Goal: Information Seeking & Learning: Learn about a topic

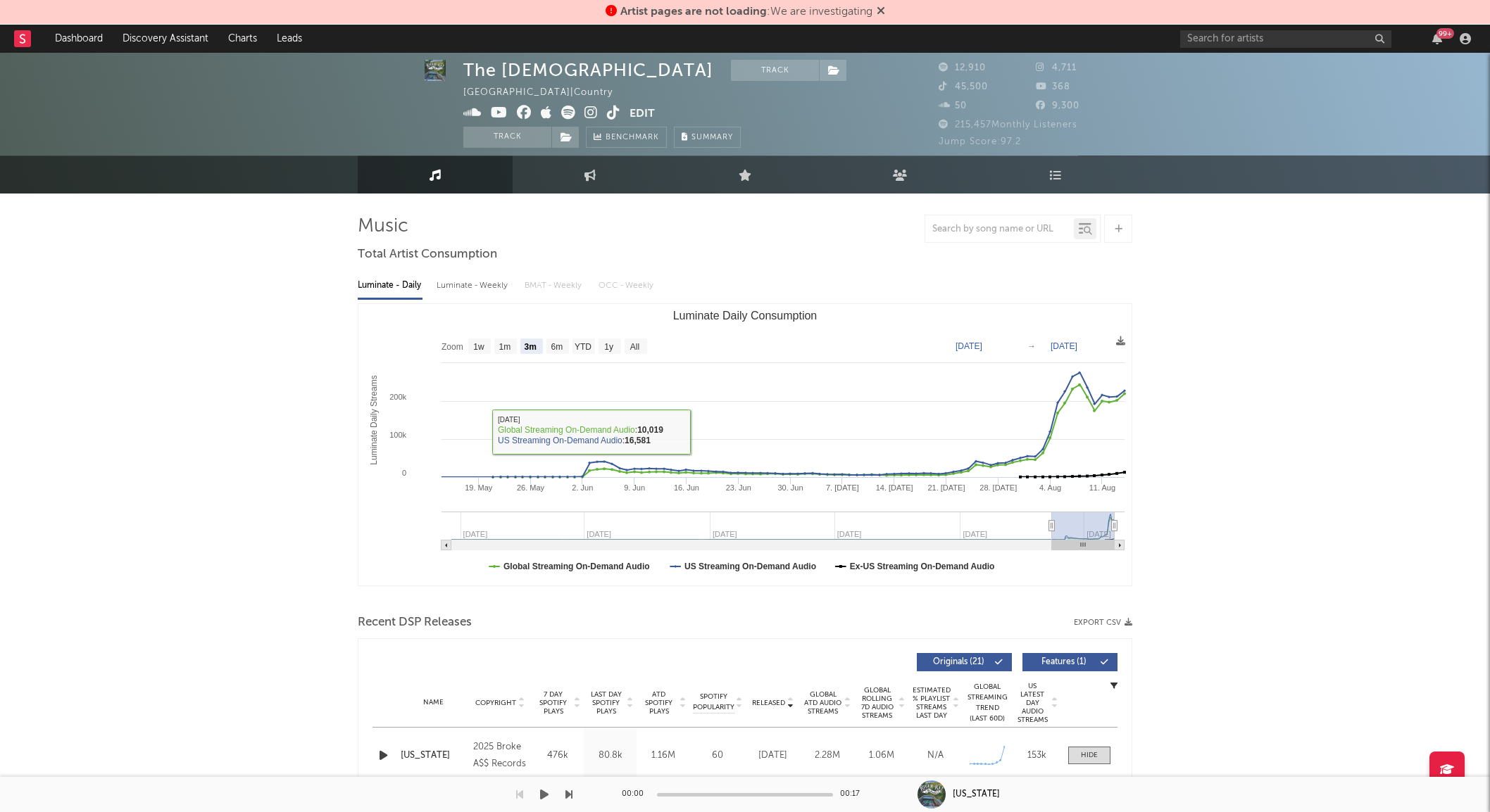
select select "3m"
select select "1w"
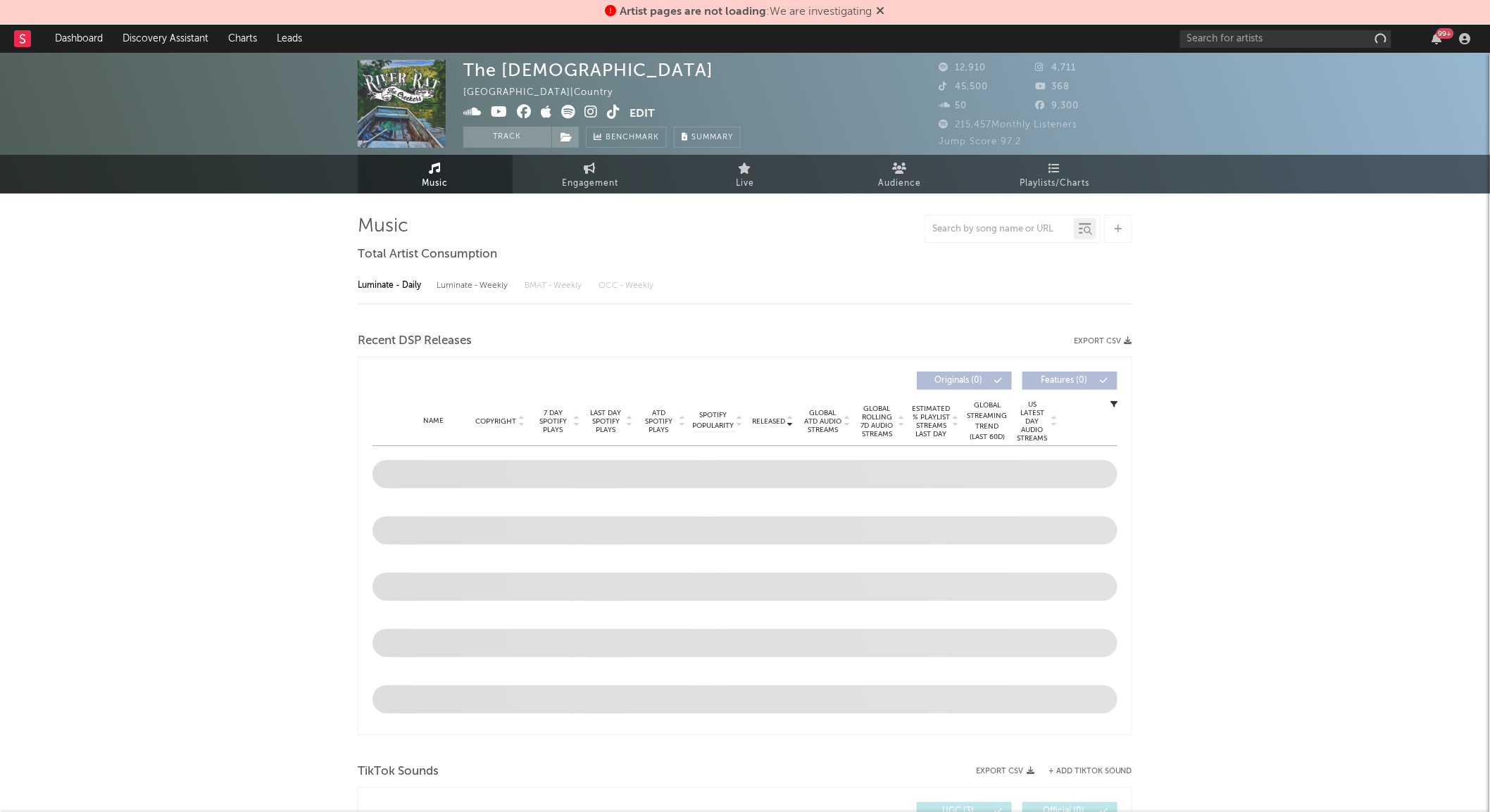
select select "6m"
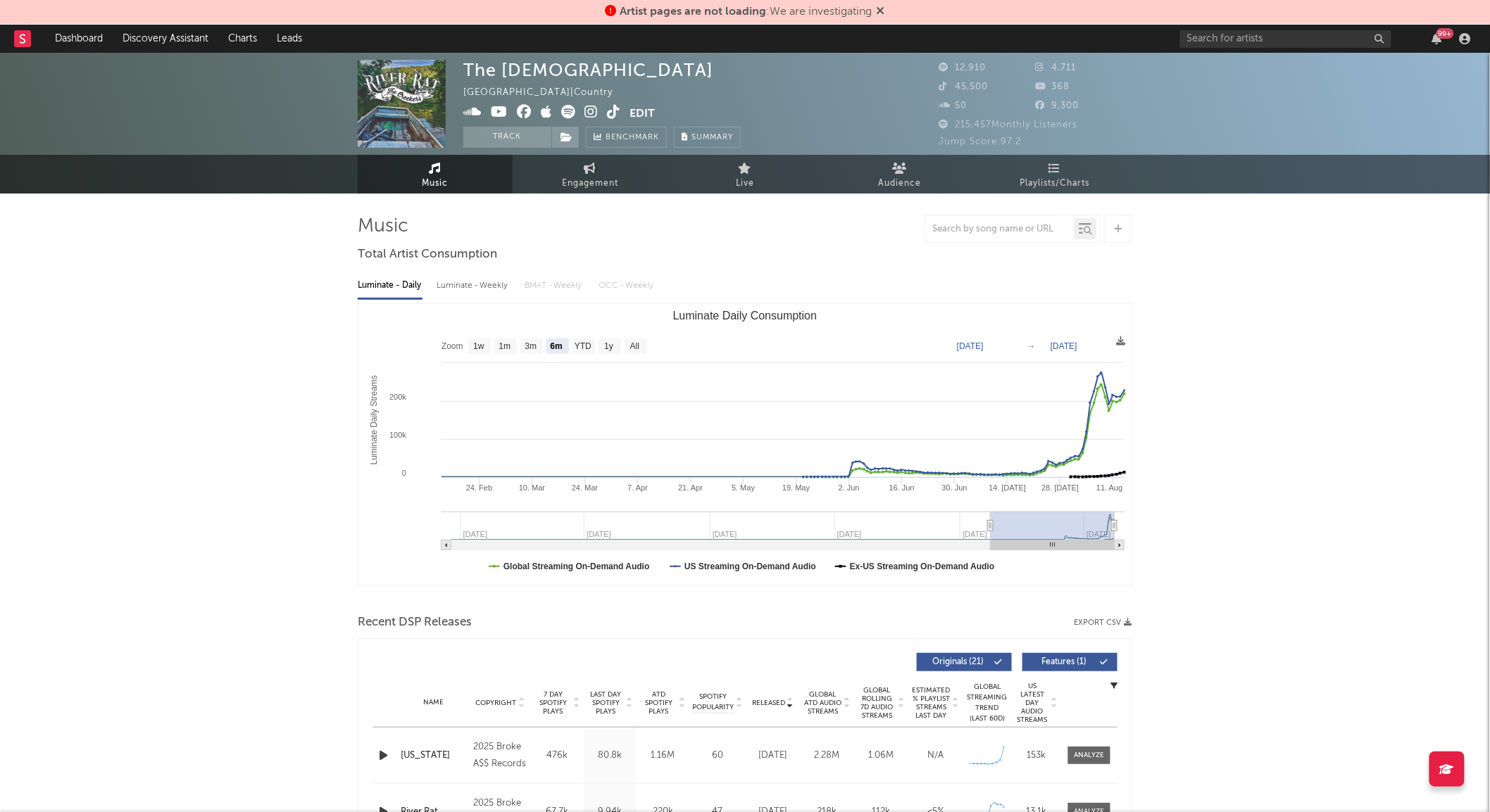
click at [573, 173] on link "Engagement" at bounding box center [590, 174] width 155 height 39
select select "1w"
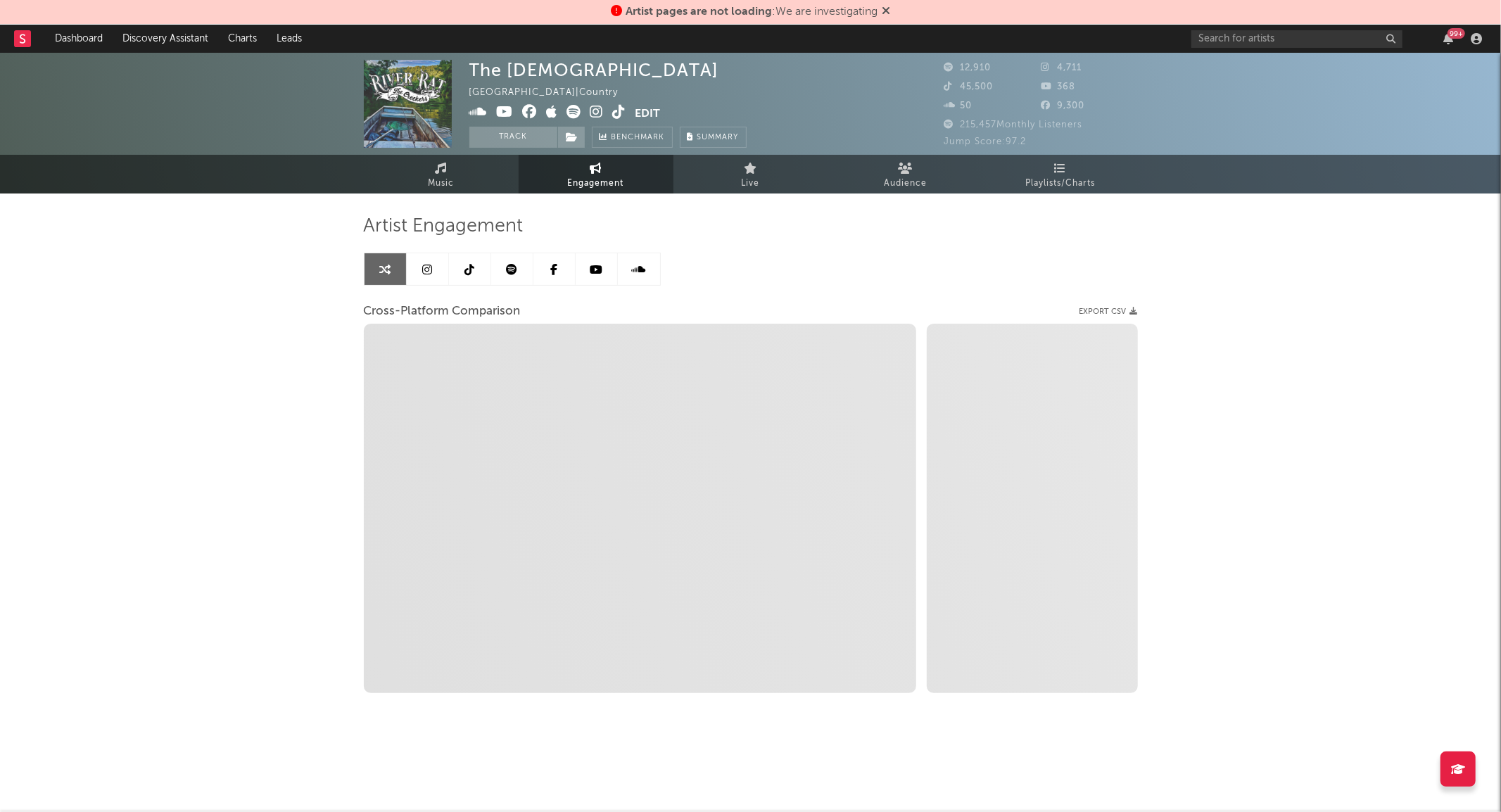
click at [477, 269] on link at bounding box center [470, 269] width 42 height 32
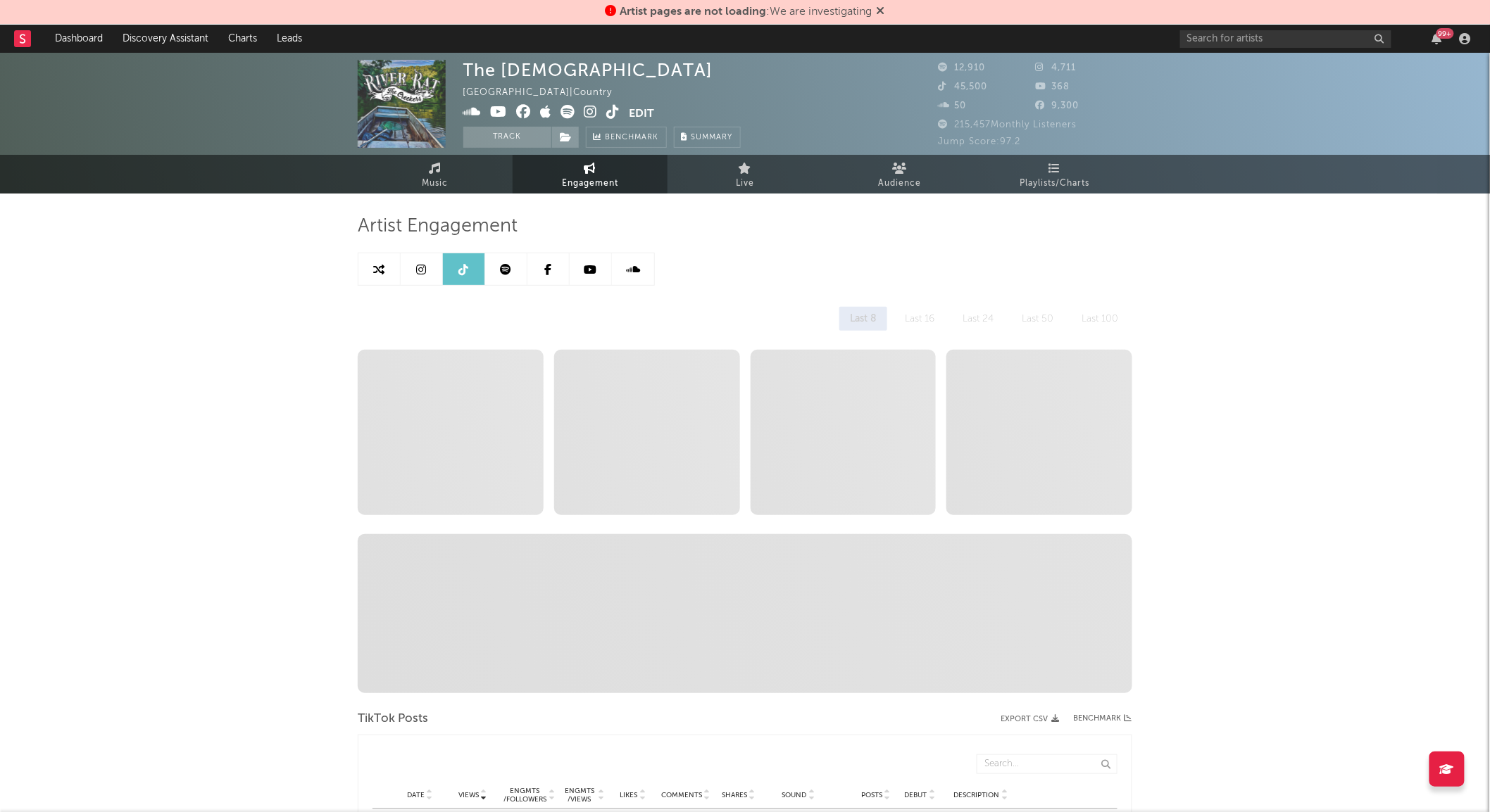
select select "1w"
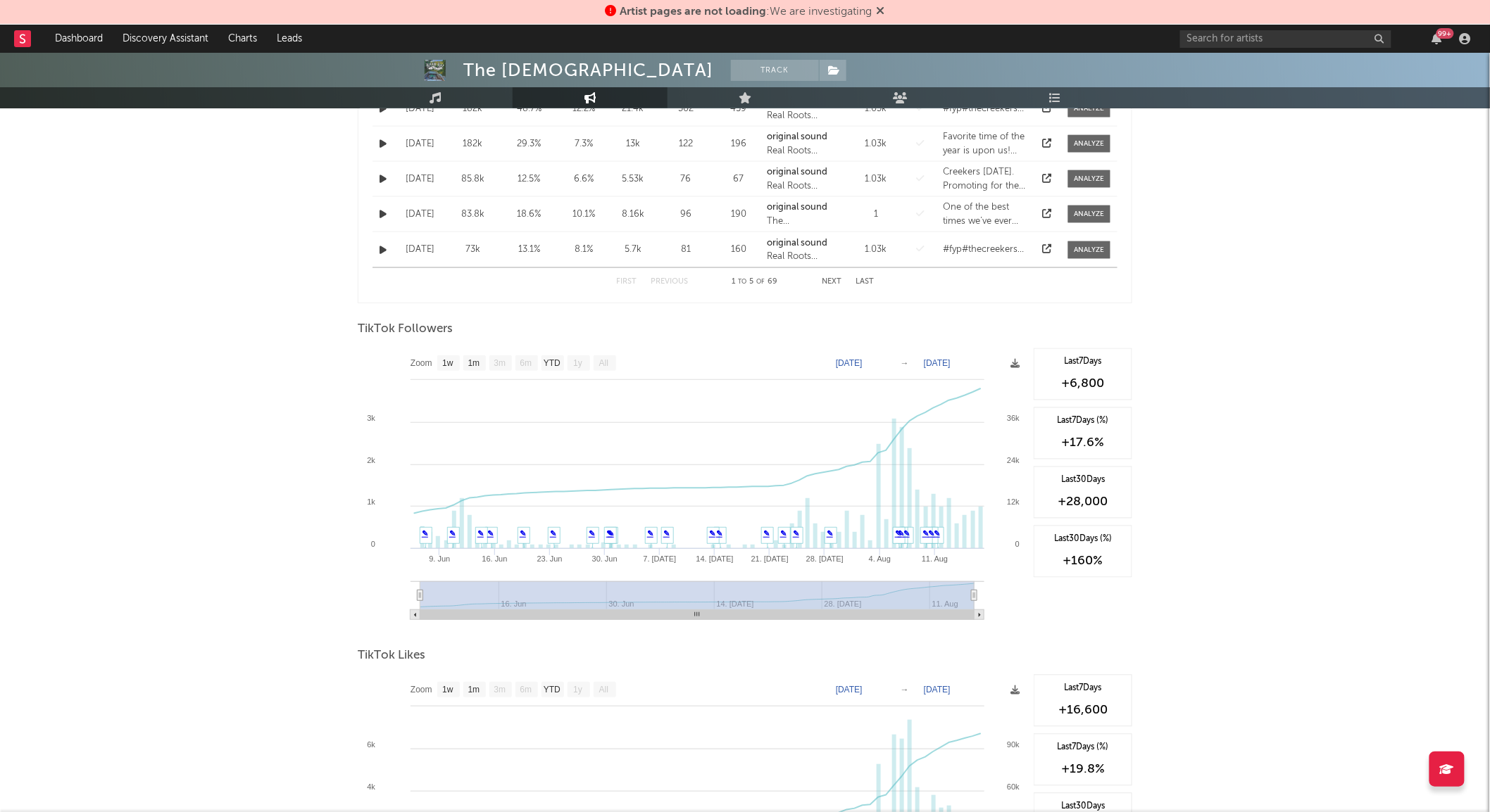
scroll to position [838, 0]
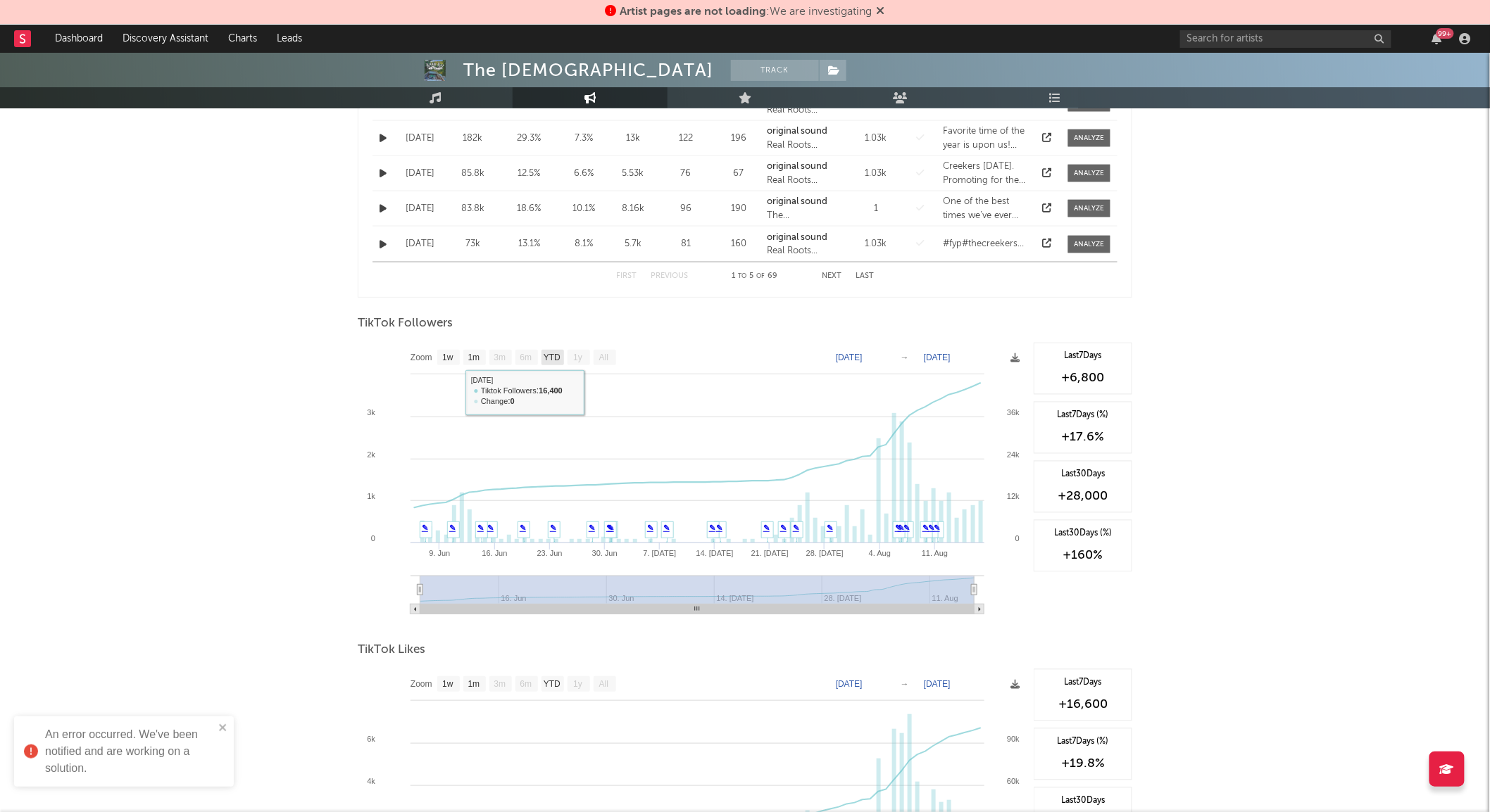
click at [550, 357] on text "YTD" at bounding box center [552, 358] width 17 height 10
select select "YTD"
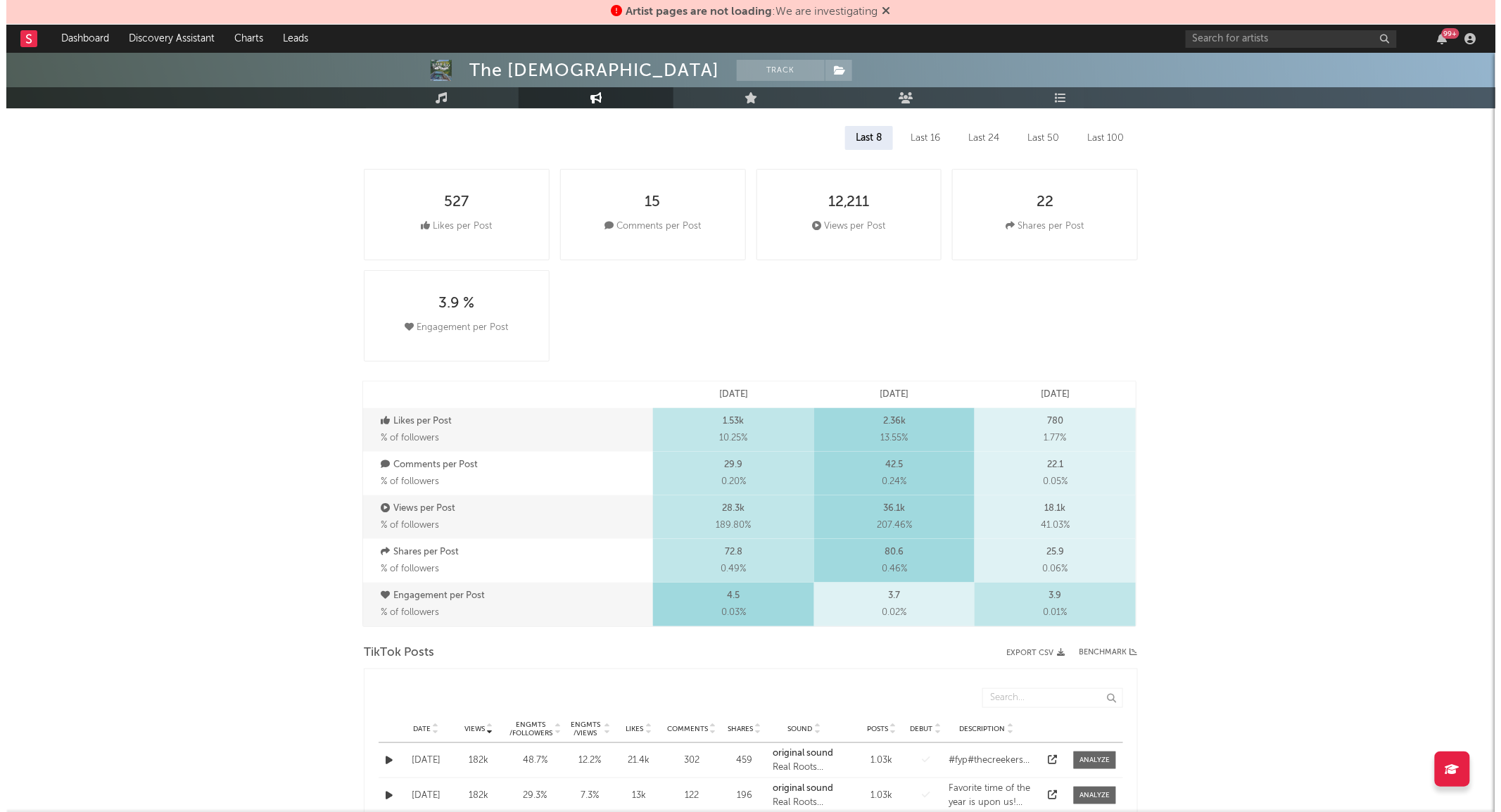
scroll to position [0, 0]
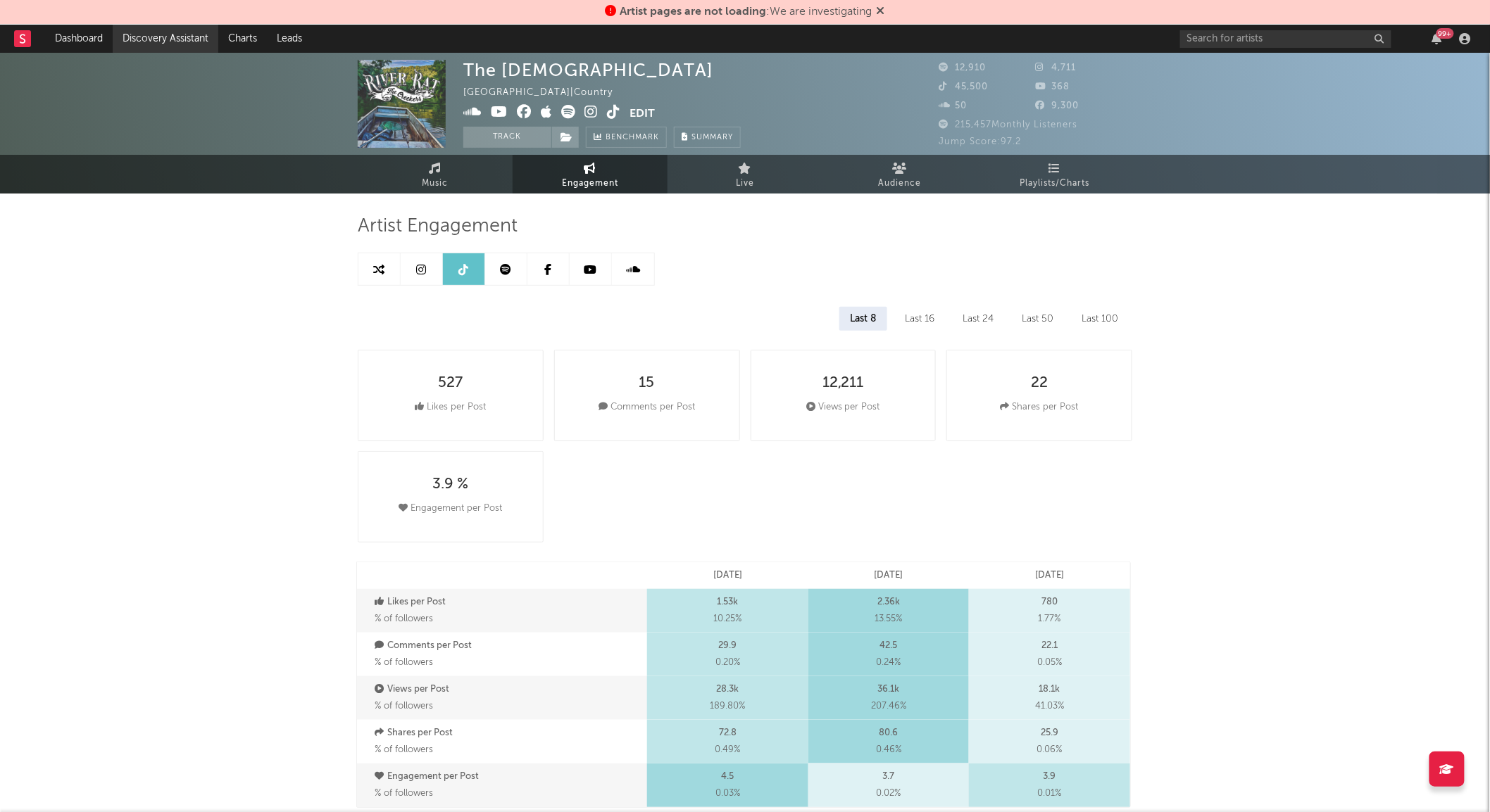
click at [174, 33] on link "Discovery Assistant" at bounding box center [165, 39] width 106 height 28
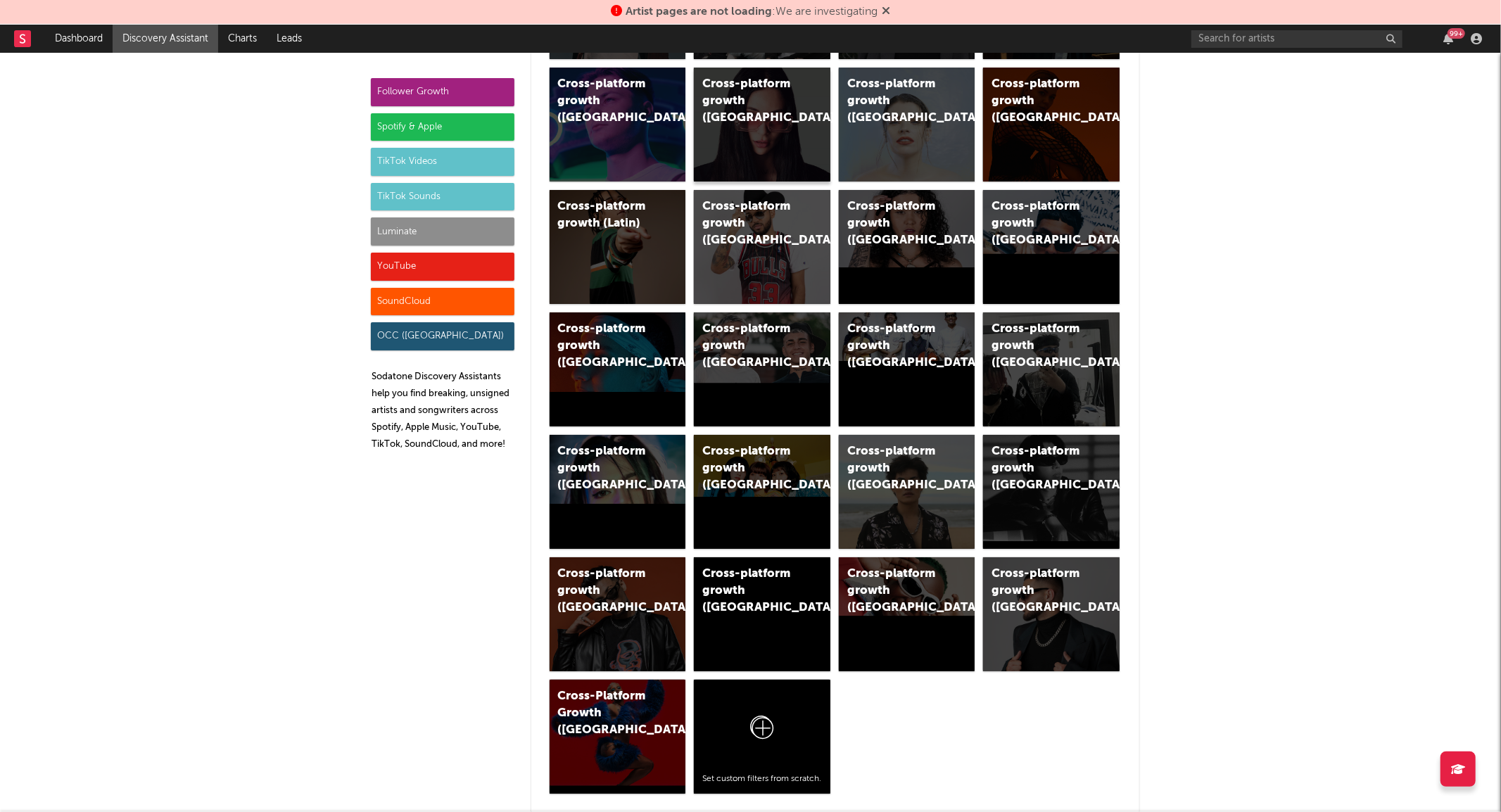
scroll to position [974, 0]
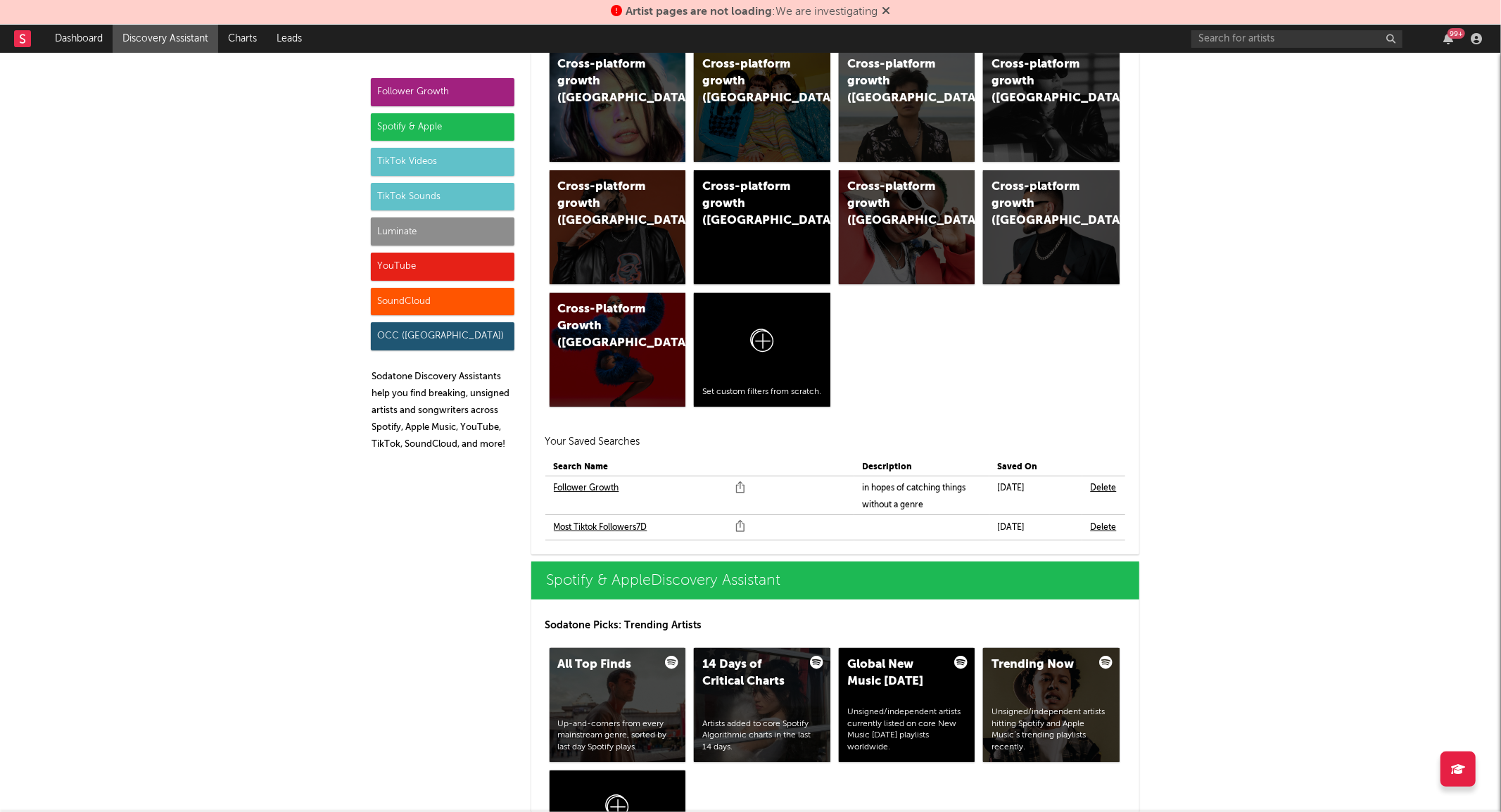
click at [636, 529] on link "Most Tiktok Followers7D" at bounding box center [601, 527] width 93 height 17
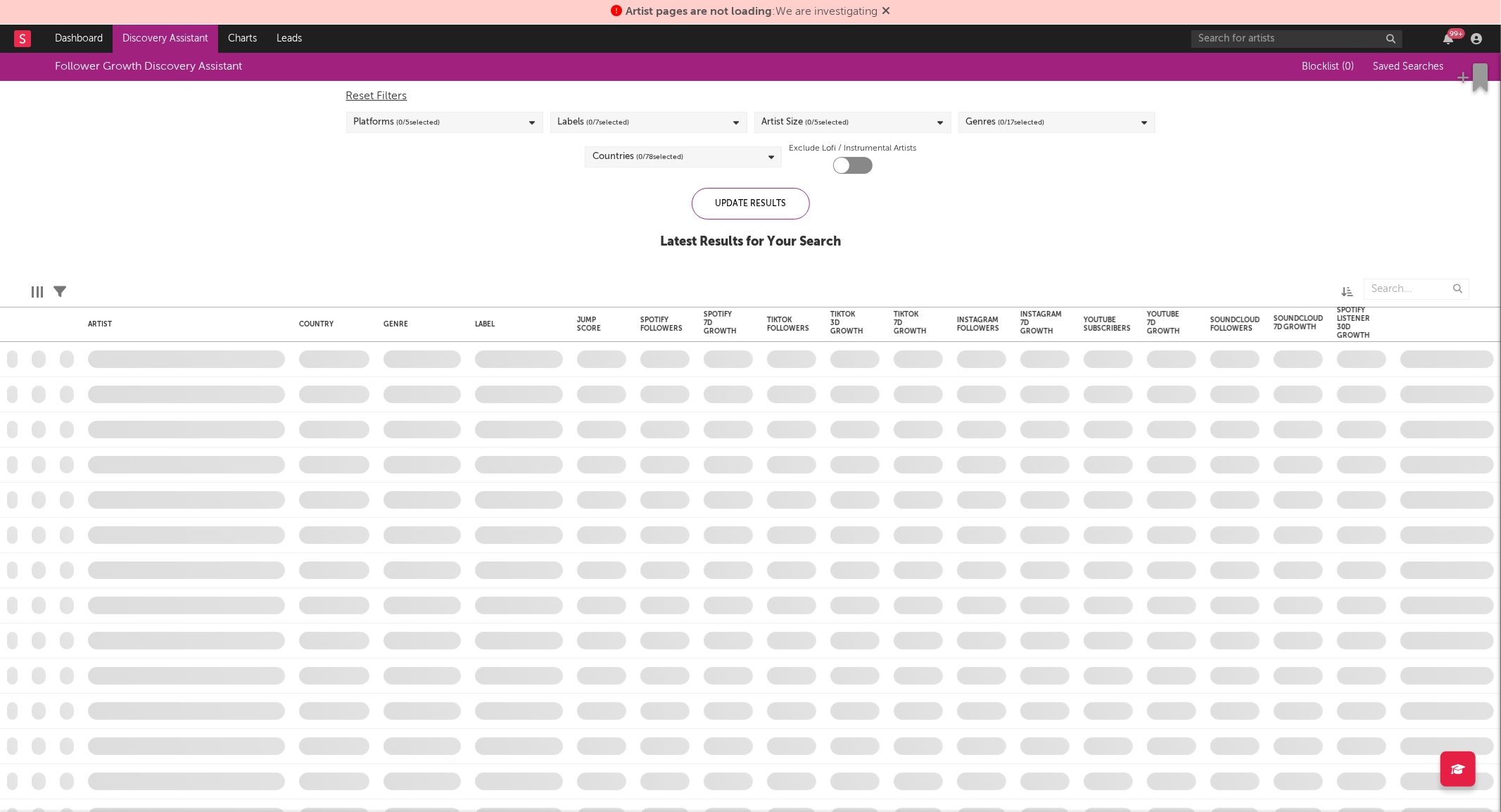
checkbox input "true"
